Goal: Information Seeking & Learning: Learn about a topic

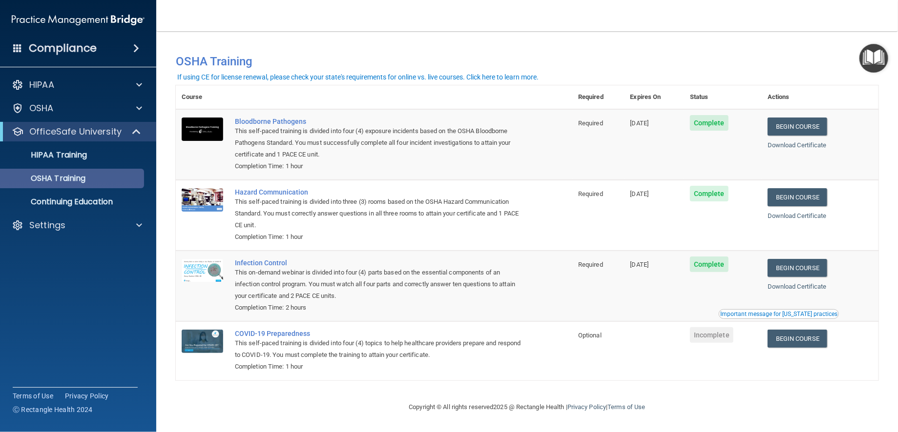
click at [77, 179] on p "OSHA Training" at bounding box center [45, 179] width 79 height 10
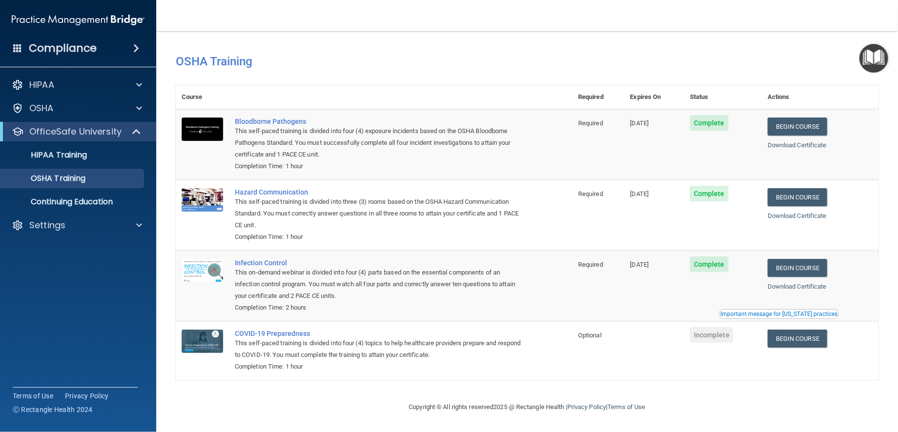
scroll to position [106, 0]
click at [298, 330] on div "COVID-19 Preparedness" at bounding box center [379, 334] width 288 height 8
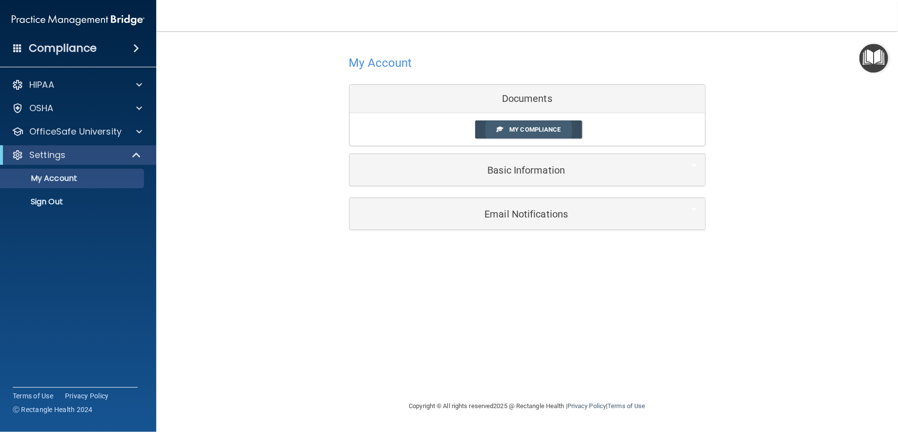
click at [537, 129] on span "My Compliance" at bounding box center [534, 129] width 51 height 7
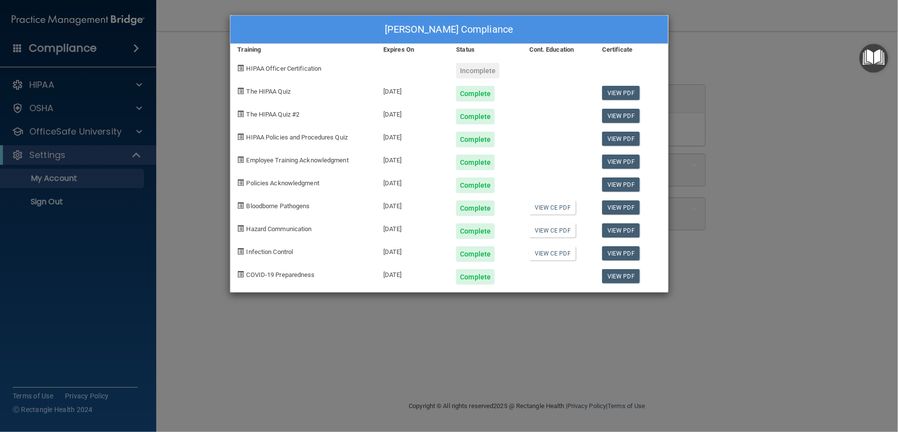
click at [487, 193] on div "Complete" at bounding box center [475, 186] width 39 height 16
click at [617, 99] on link "View PDF" at bounding box center [621, 93] width 38 height 14
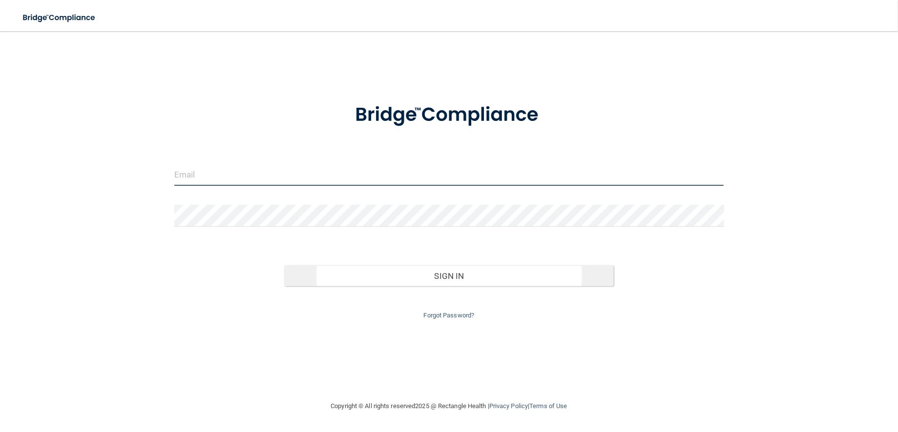
type input "[EMAIL_ADDRESS][DOMAIN_NAME]"
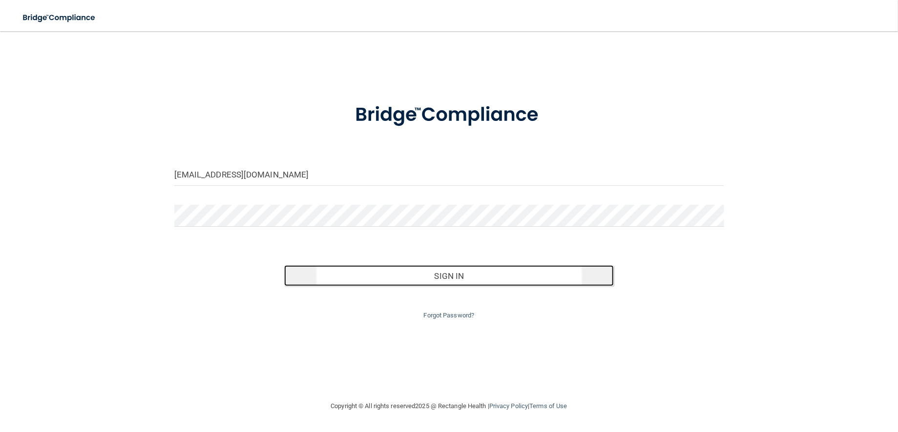
click at [446, 287] on button "Sign In" at bounding box center [448, 276] width 329 height 21
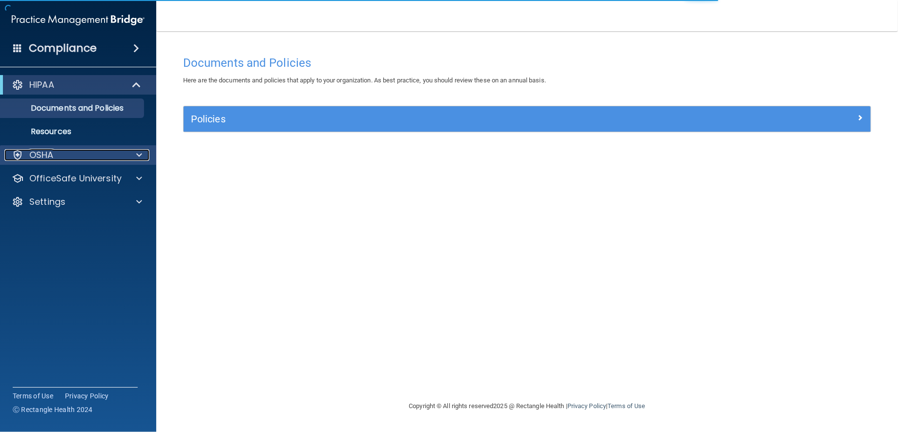
click at [47, 156] on p "OSHA" at bounding box center [41, 155] width 24 height 12
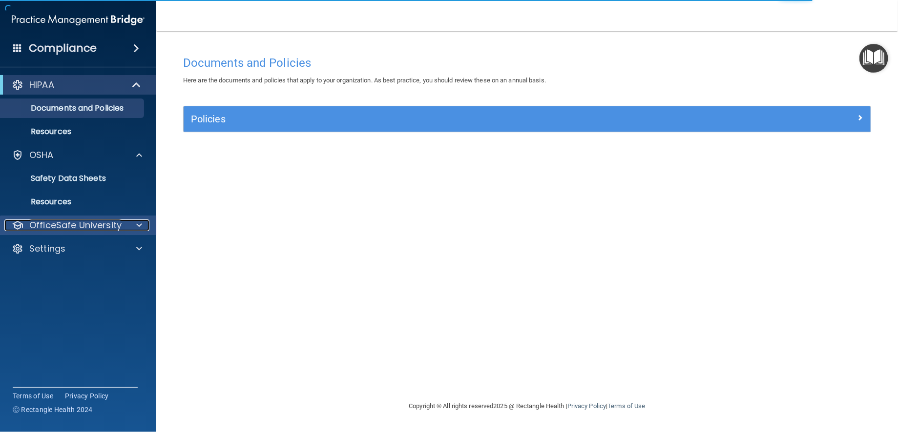
click at [39, 221] on p "OfficeSafe University" at bounding box center [75, 226] width 92 height 12
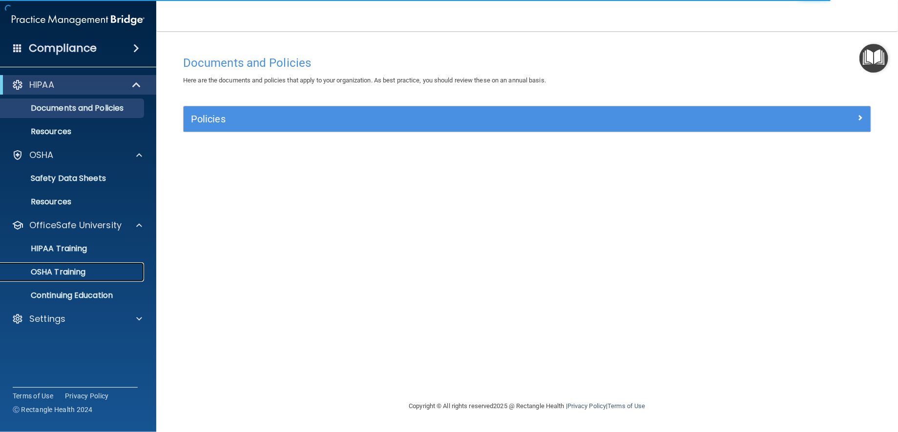
click at [45, 273] on p "OSHA Training" at bounding box center [45, 272] width 79 height 10
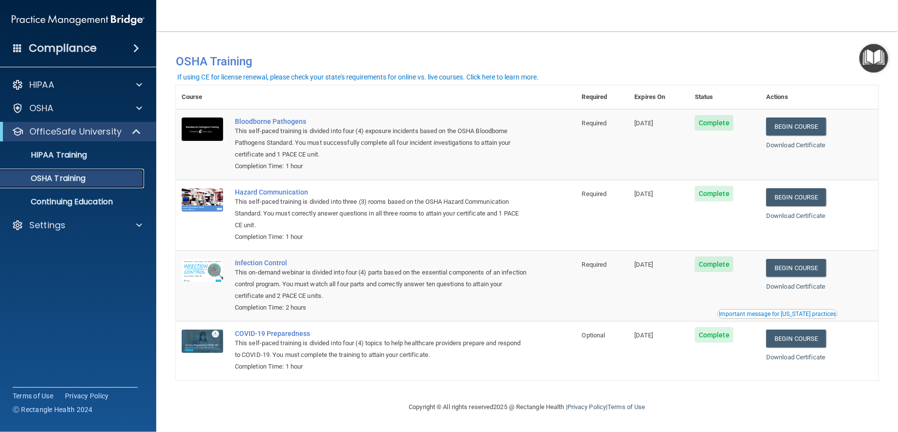
scroll to position [49, 0]
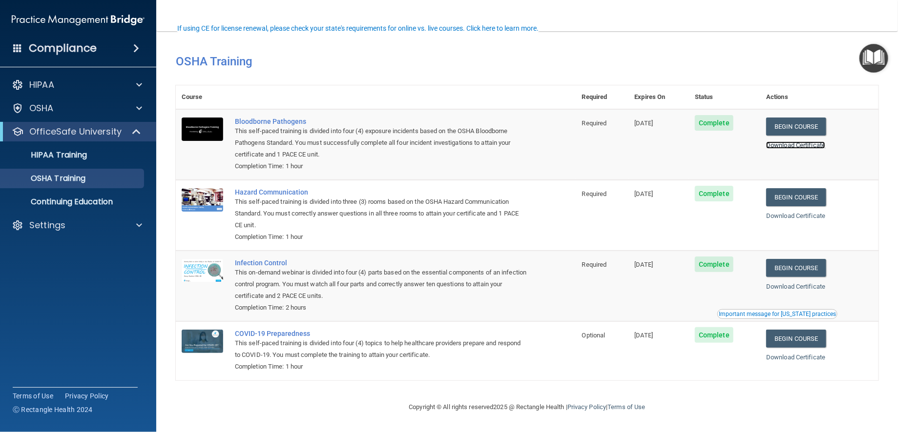
click at [766, 142] on link "Download Certificate" at bounding box center [795, 145] width 59 height 7
click at [772, 212] on link "Download Certificate" at bounding box center [795, 215] width 59 height 7
click at [766, 290] on link "Download Certificate" at bounding box center [795, 286] width 59 height 7
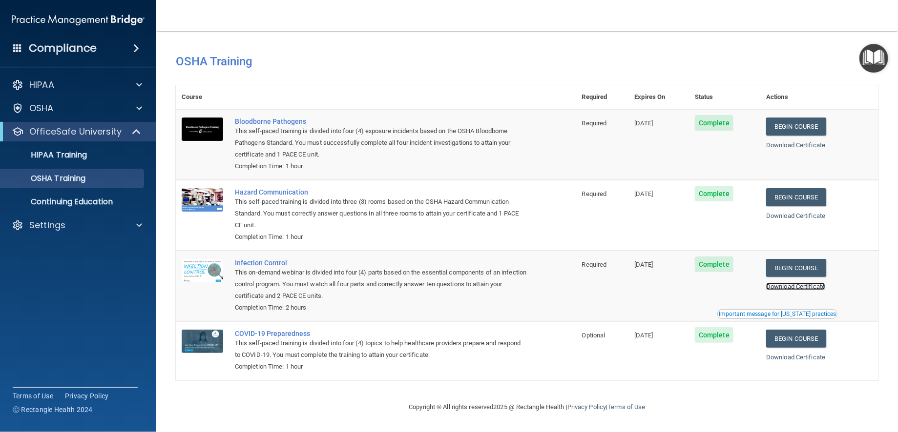
scroll to position [106, 0]
click at [768, 354] on link "Download Certificate" at bounding box center [795, 357] width 59 height 7
click at [62, 157] on p "HIPAA Training" at bounding box center [46, 155] width 81 height 10
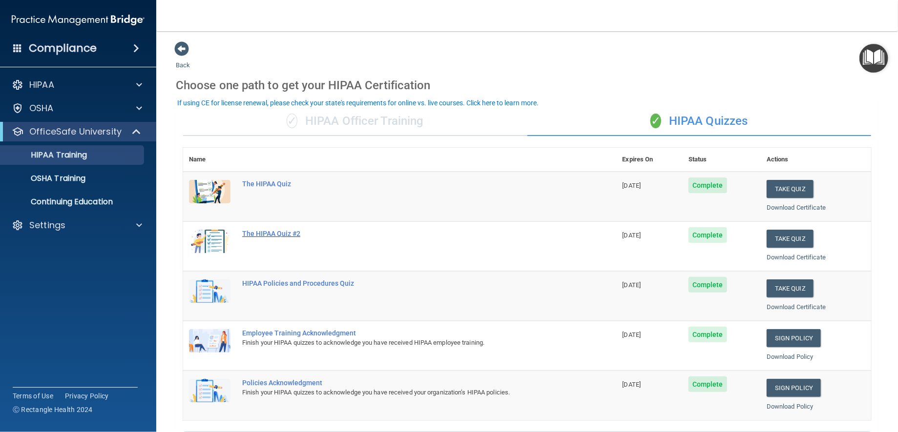
click at [302, 238] on div "The HIPAA Quiz #2" at bounding box center [405, 234] width 326 height 8
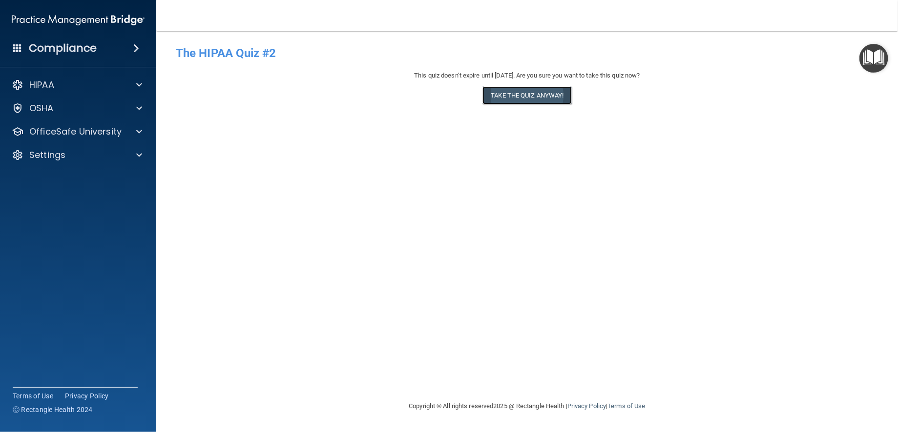
click at [544, 98] on button "Take the quiz anyway!" at bounding box center [526, 95] width 89 height 18
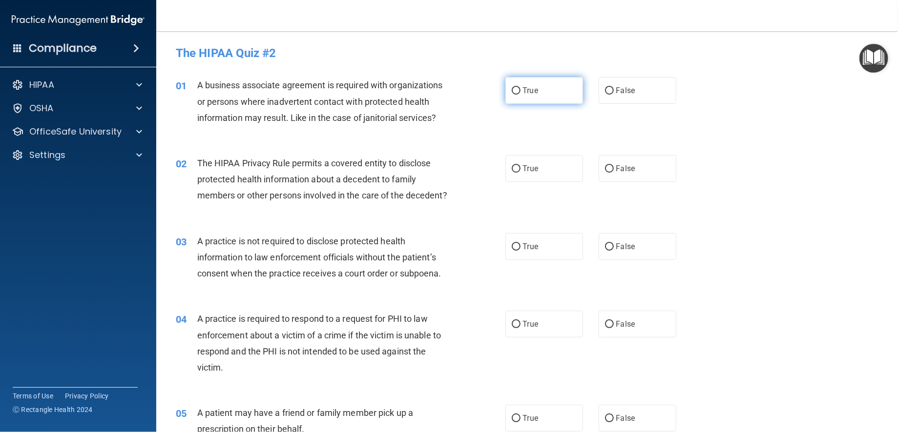
click at [512, 90] on input "True" at bounding box center [516, 90] width 9 height 7
radio input "true"
click at [605, 167] on input "False" at bounding box center [609, 168] width 9 height 7
radio input "true"
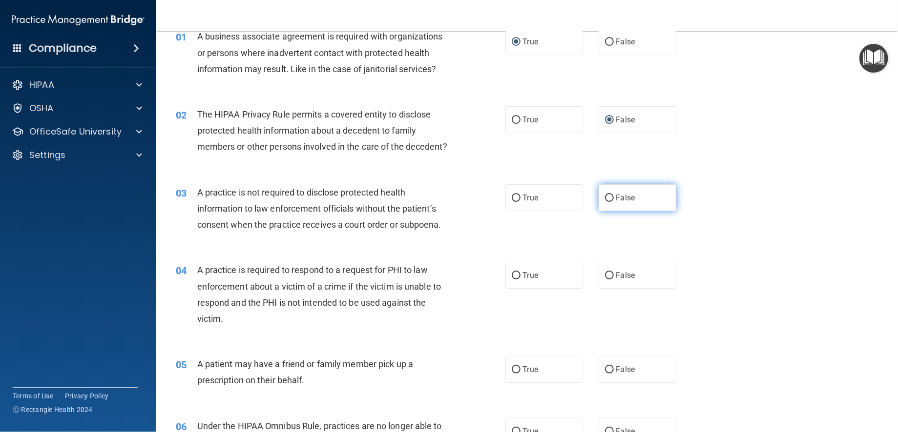
click at [605, 202] on input "False" at bounding box center [609, 198] width 9 height 7
radio input "true"
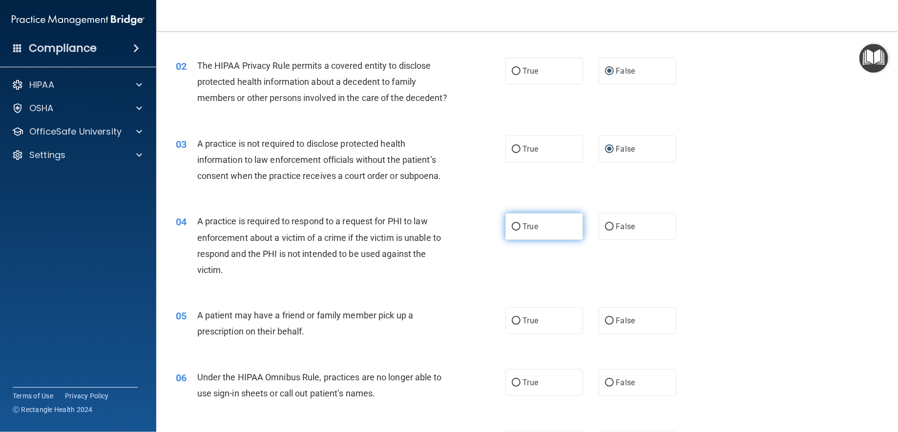
click at [512, 231] on input "True" at bounding box center [516, 227] width 9 height 7
radio input "true"
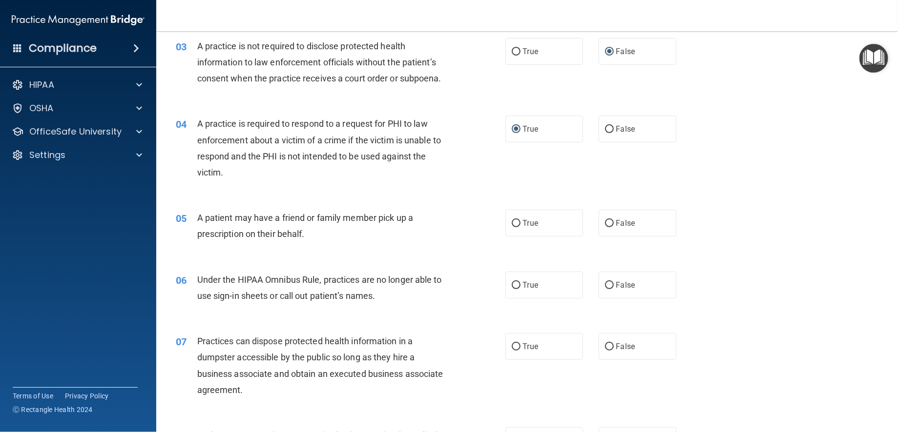
scroll to position [244, 0]
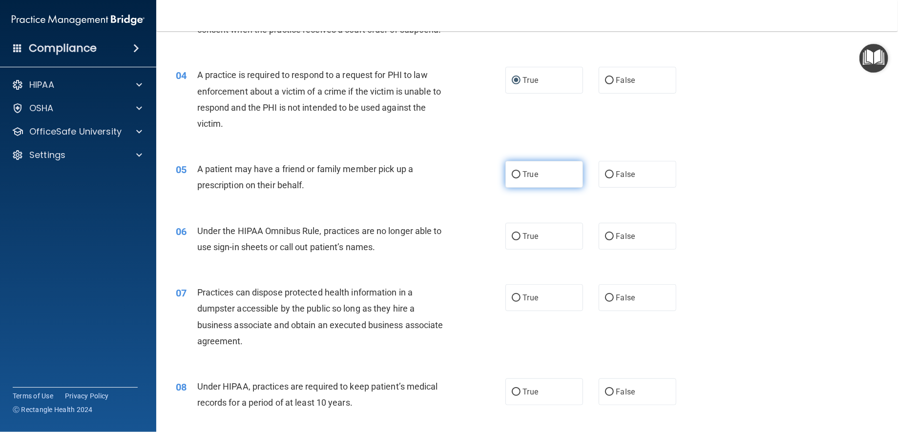
click at [512, 179] on input "True" at bounding box center [516, 174] width 9 height 7
radio input "true"
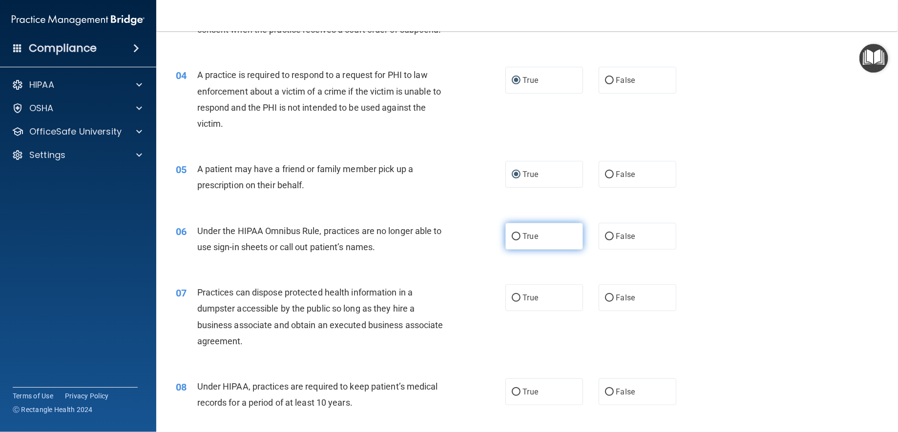
click at [513, 241] on input "True" at bounding box center [516, 236] width 9 height 7
radio input "true"
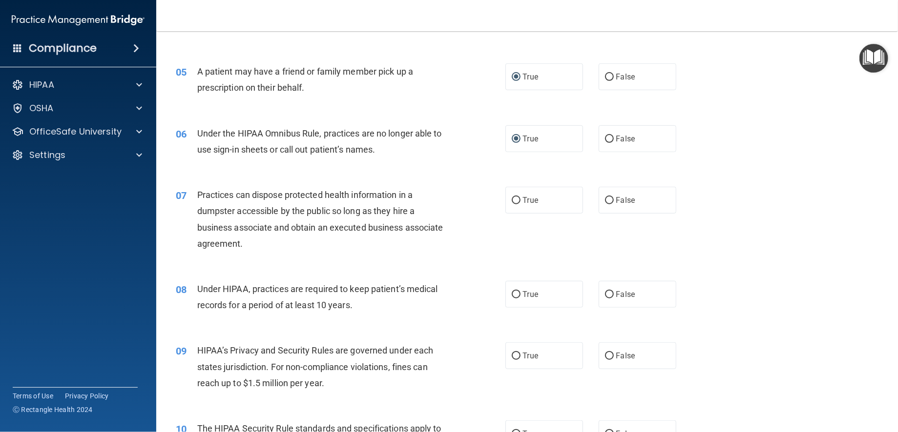
scroll to position [390, 0]
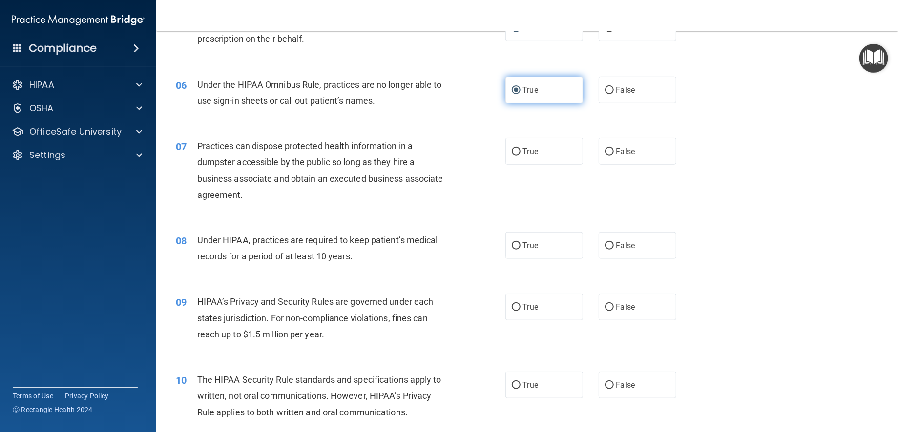
click at [512, 94] on input "True" at bounding box center [516, 90] width 9 height 7
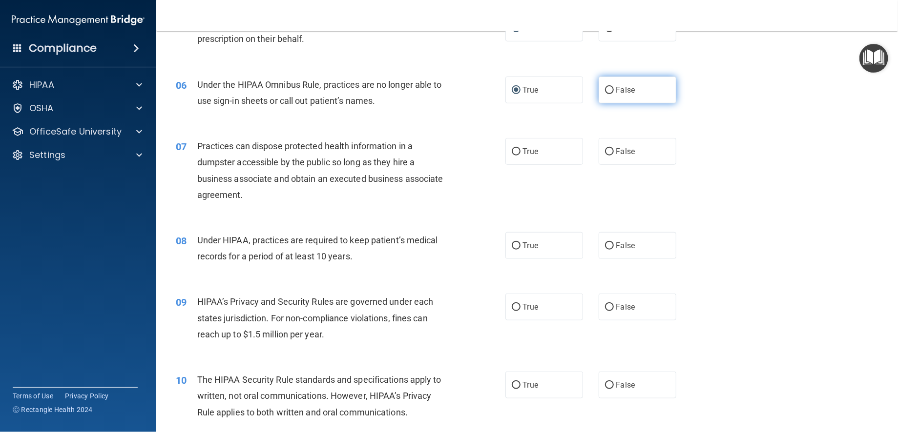
click at [607, 94] on input "False" at bounding box center [609, 90] width 9 height 7
radio input "true"
radio input "false"
click at [605, 156] on input "False" at bounding box center [609, 151] width 9 height 7
radio input "true"
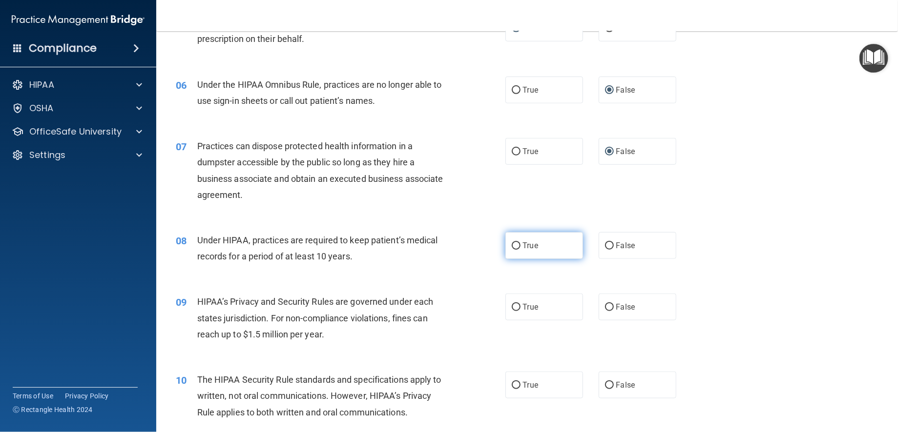
click at [512, 250] on input "True" at bounding box center [516, 246] width 9 height 7
radio input "true"
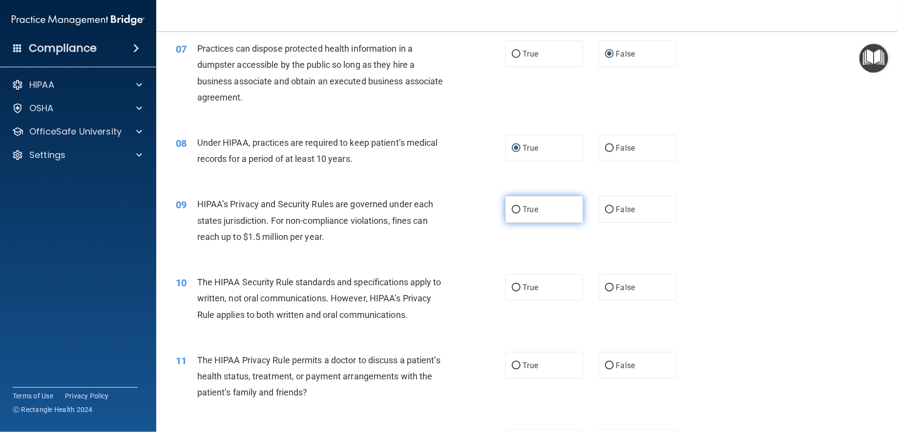
click at [512, 214] on input "True" at bounding box center [516, 209] width 9 height 7
radio input "true"
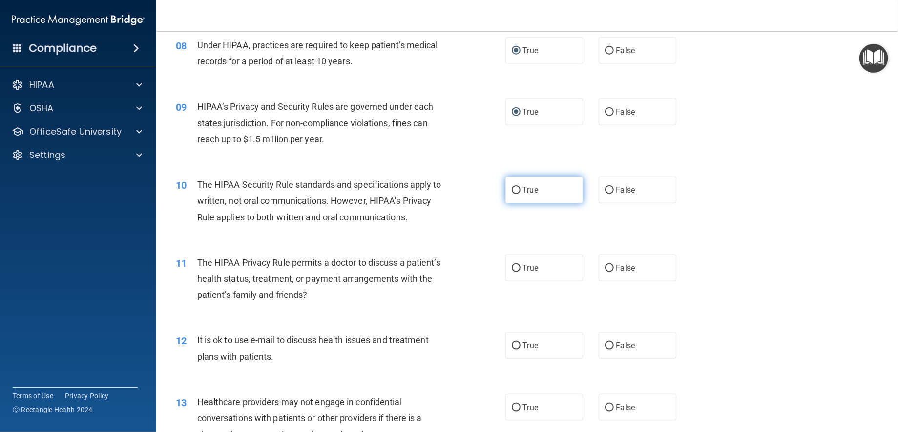
click at [513, 194] on input "True" at bounding box center [516, 190] width 9 height 7
radio input "true"
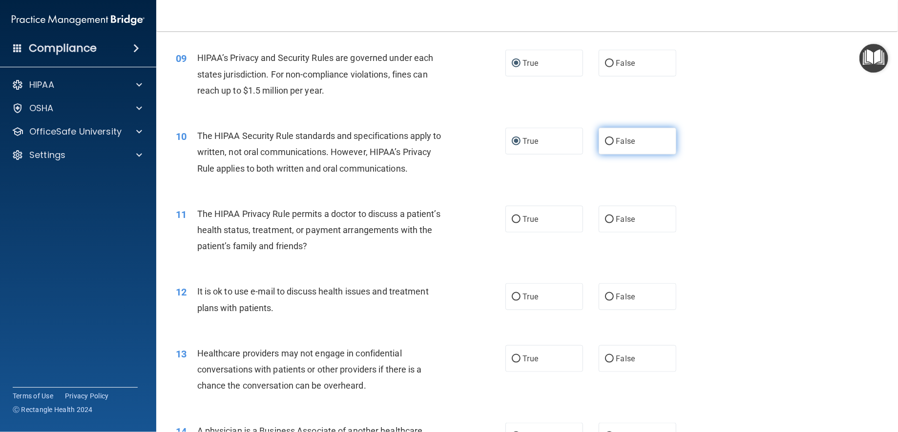
click at [606, 145] on input "False" at bounding box center [609, 141] width 9 height 7
radio input "true"
radio input "false"
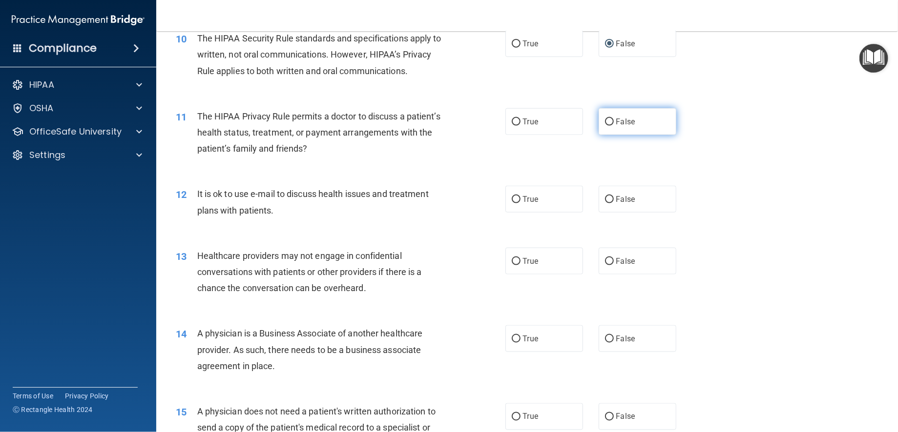
click at [605, 126] on input "False" at bounding box center [609, 122] width 9 height 7
radio input "true"
click at [512, 204] on input "True" at bounding box center [516, 199] width 9 height 7
radio input "true"
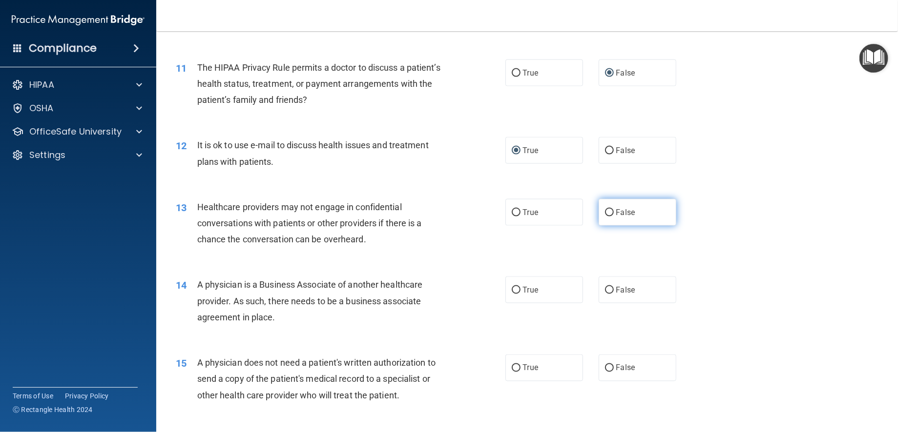
click at [605, 217] on input "False" at bounding box center [609, 212] width 9 height 7
radio input "true"
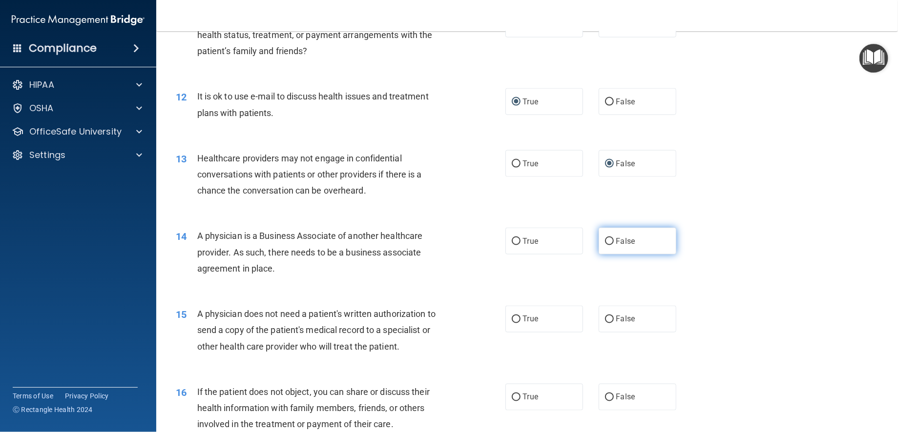
click at [608, 246] on input "False" at bounding box center [609, 241] width 9 height 7
radio input "true"
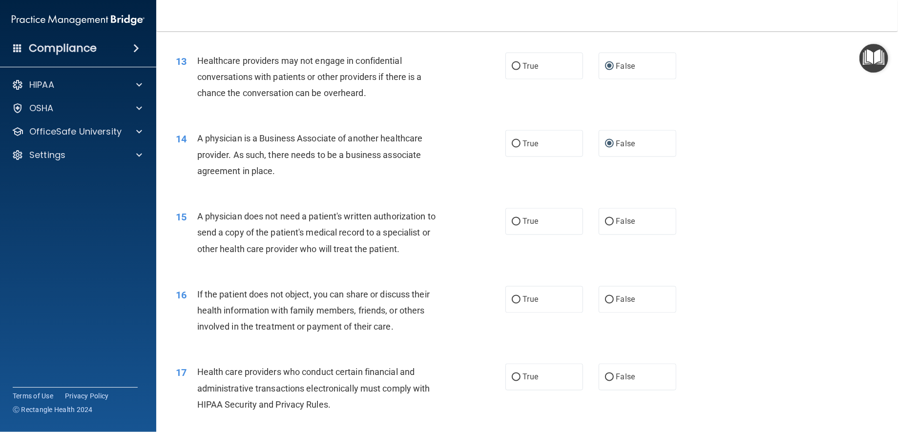
scroll to position [976, 0]
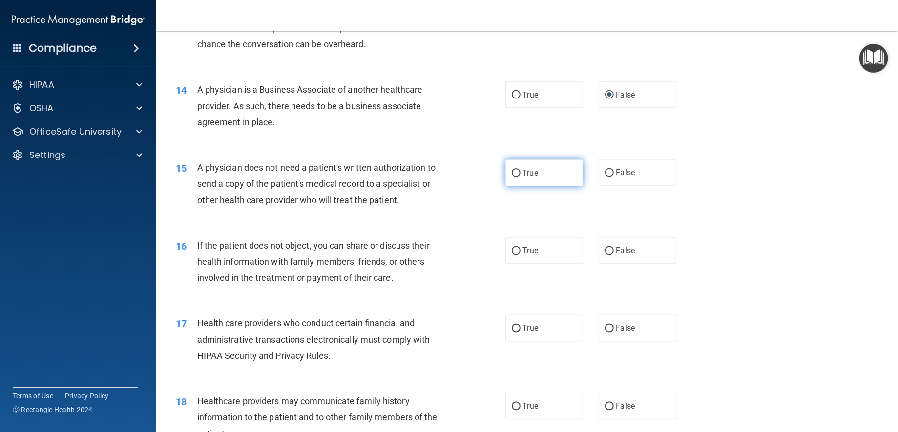
click at [512, 177] on input "True" at bounding box center [516, 173] width 9 height 7
radio input "true"
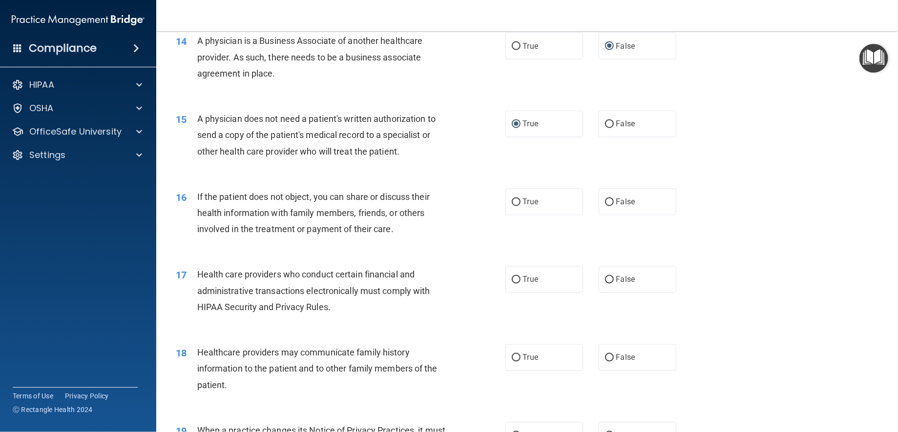
scroll to position [1074, 0]
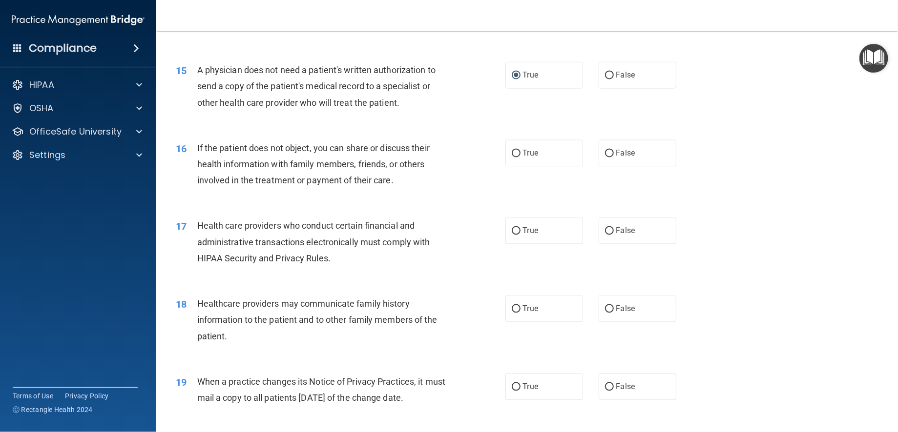
click at [475, 194] on div "16 If the patient does not object, you can share or discuss their health inform…" at bounding box center [340, 167] width 359 height 54
click at [605, 158] on input "False" at bounding box center [609, 153] width 9 height 7
radio input "true"
